Goal: Find specific page/section: Find specific page/section

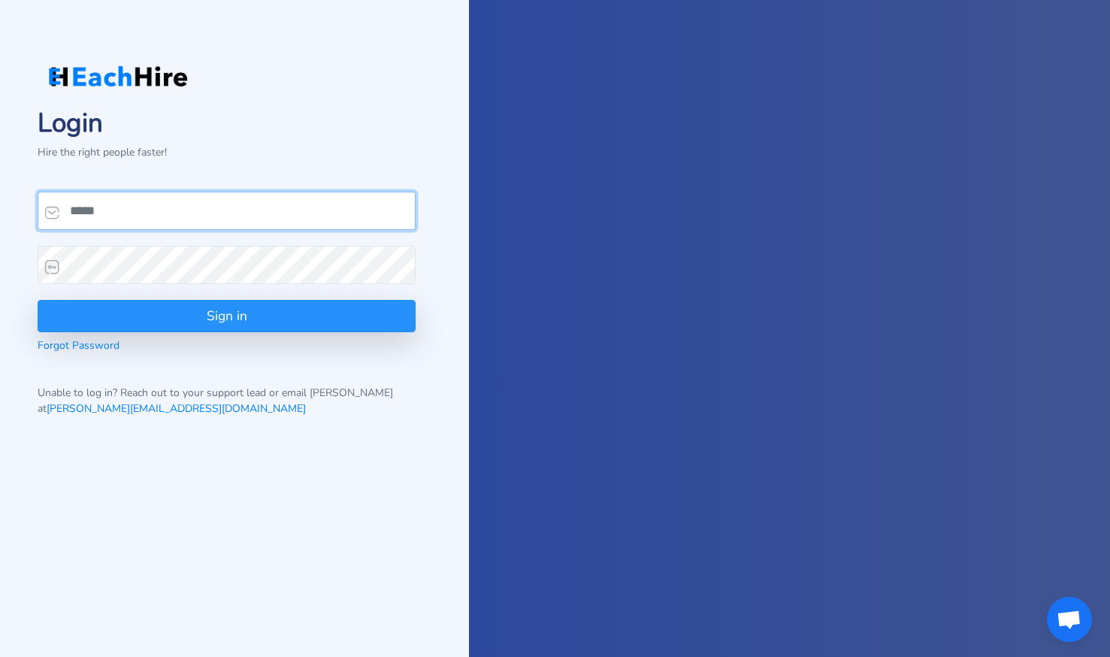
type input "**********"
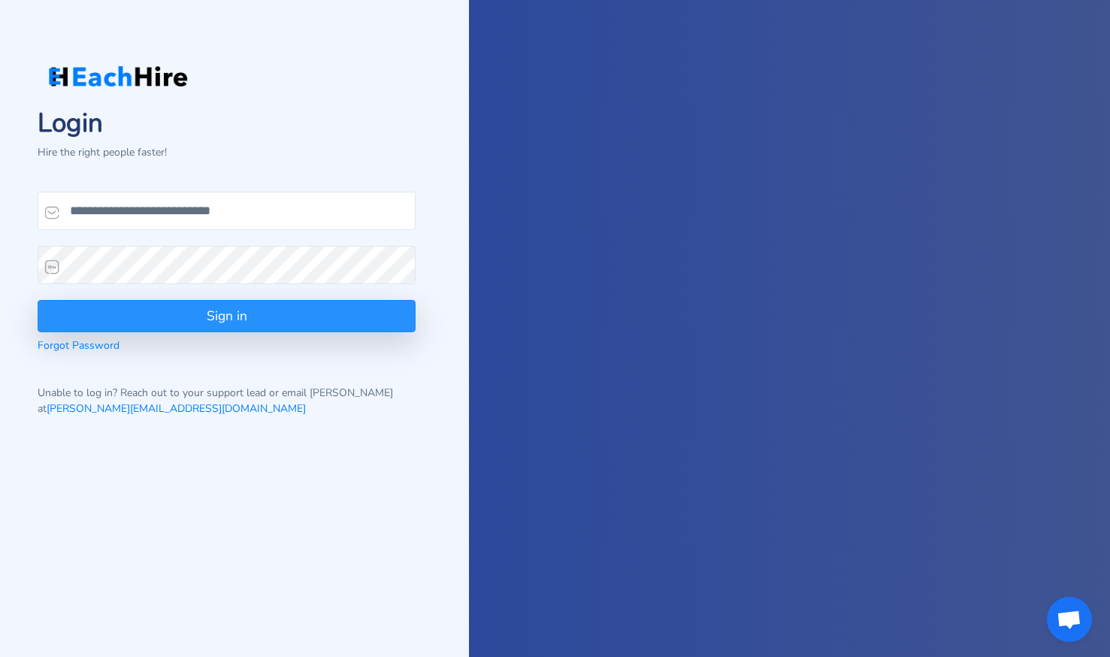
click at [235, 318] on button "Sign in" at bounding box center [227, 316] width 378 height 32
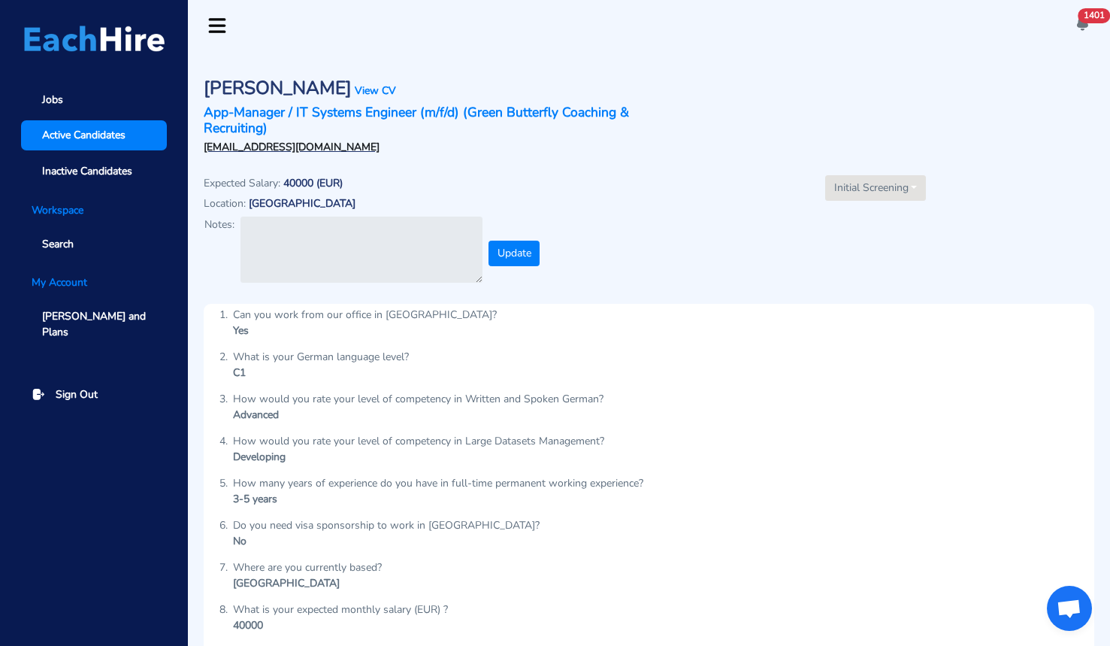
click at [117, 134] on span "Active Candidates" at bounding box center [83, 135] width 83 height 16
click at [355, 89] on link "View CV" at bounding box center [375, 90] width 41 height 14
